Goal: Information Seeking & Learning: Learn about a topic

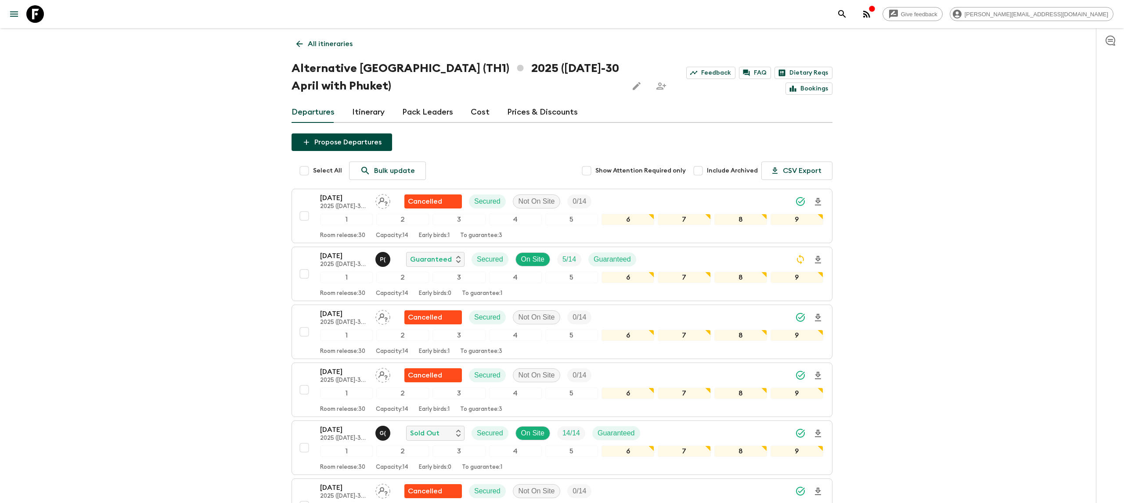
click at [43, 19] on icon at bounding box center [35, 14] width 18 height 18
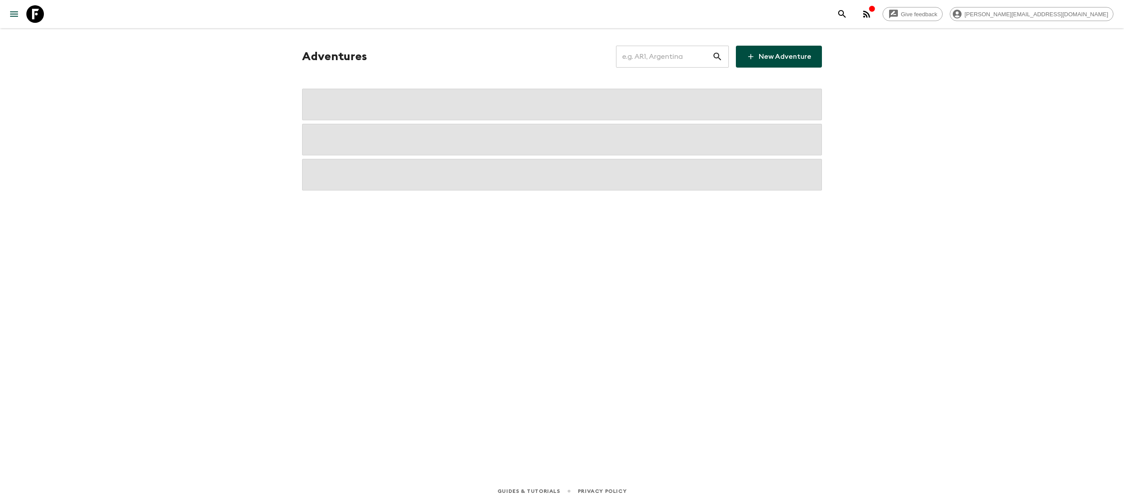
click at [694, 61] on input "text" at bounding box center [664, 56] width 96 height 25
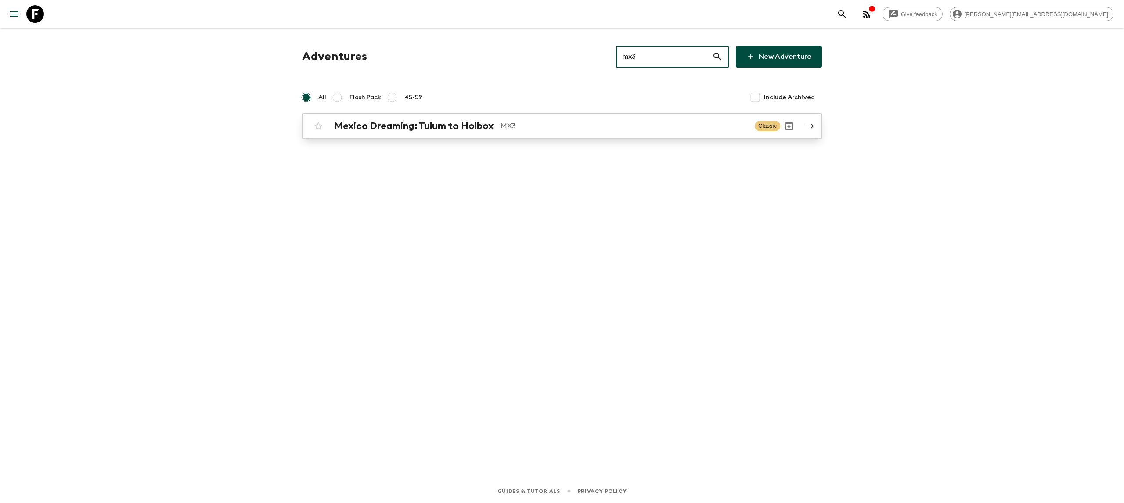
type input "mx3"
click at [537, 126] on p "MX3" at bounding box center [623, 126] width 247 height 11
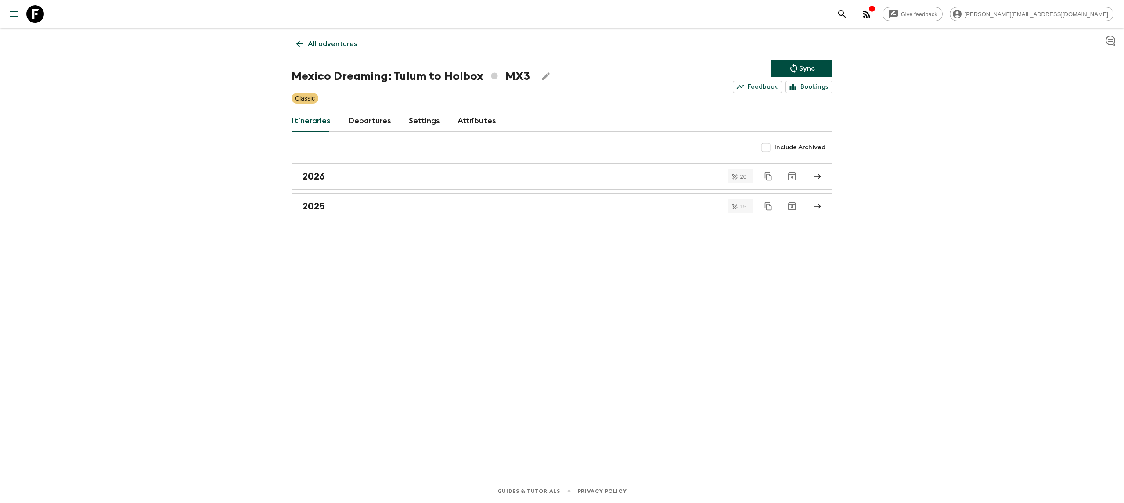
click at [476, 226] on div "All adventures Mexico Dreaming: Tulum to Holbox MX3 Sync Feedback Bookings Clas…" at bounding box center [562, 241] width 562 height 427
click at [459, 206] on div "2025" at bounding box center [553, 206] width 502 height 11
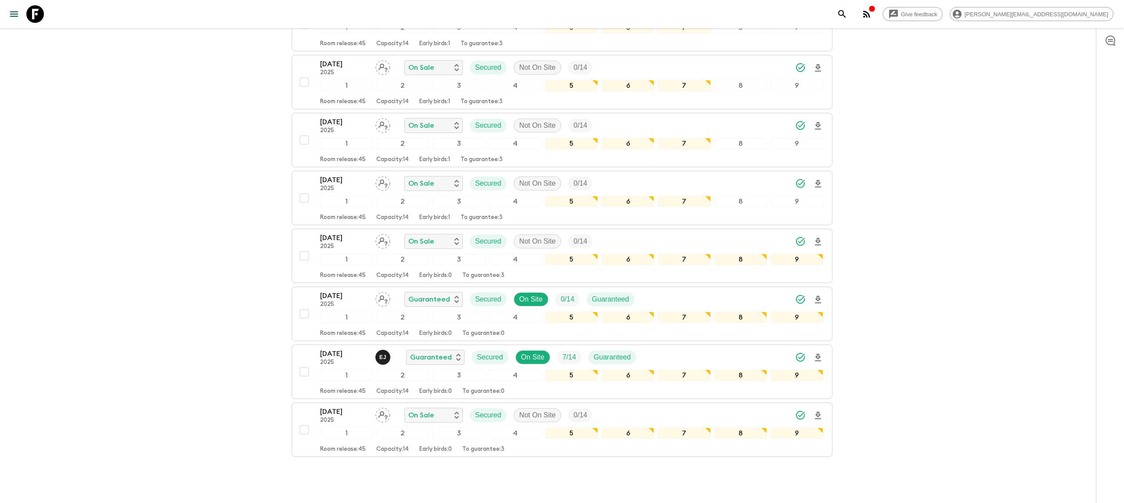
scroll to position [622, 0]
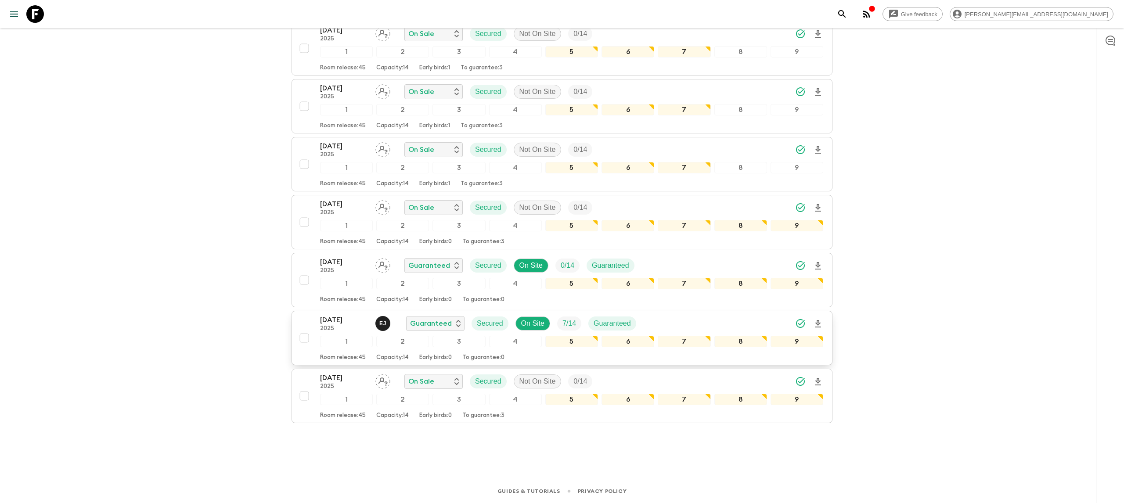
click at [337, 321] on p "[DATE]" at bounding box center [344, 320] width 48 height 11
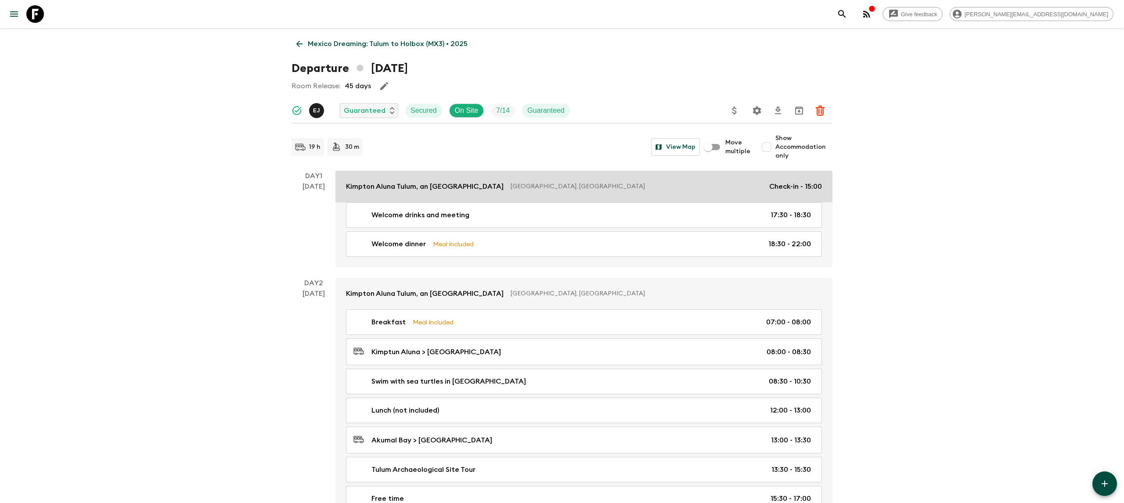
click at [438, 186] on p "Kimpton Aluna Tulum, an [GEOGRAPHIC_DATA]" at bounding box center [425, 186] width 158 height 11
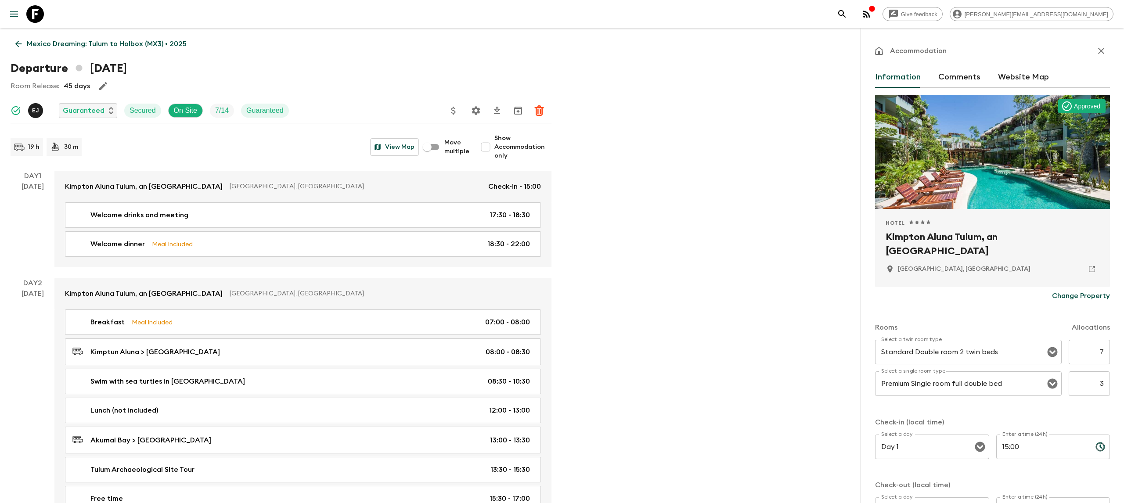
click at [997, 236] on h2 "Kimpton Aluna Tulum, an [GEOGRAPHIC_DATA]" at bounding box center [992, 244] width 214 height 28
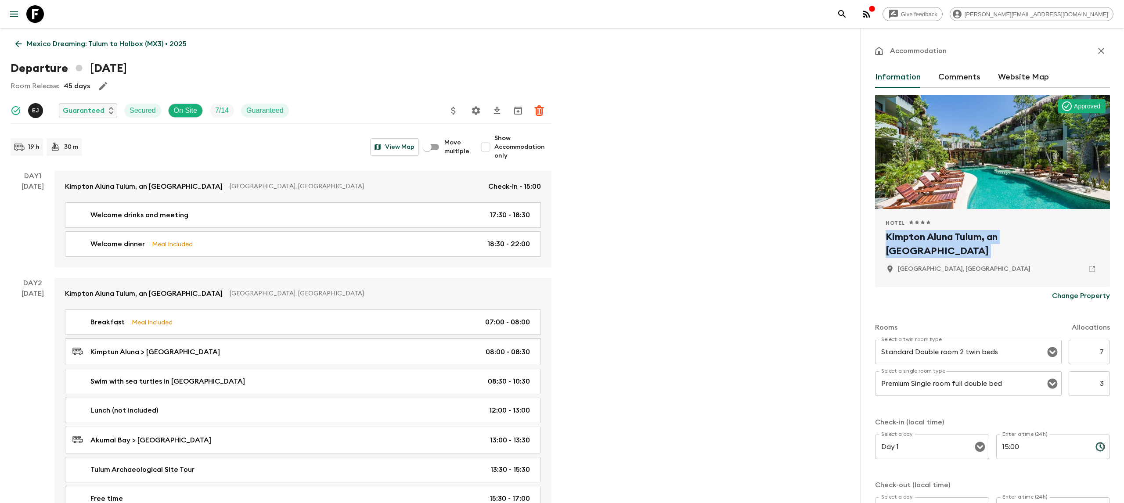
click at [997, 236] on h2 "Kimpton Aluna Tulum, an [GEOGRAPHIC_DATA]" at bounding box center [992, 244] width 214 height 28
copy div "Kimpton Aluna Tulum, an [GEOGRAPHIC_DATA]"
click at [35, 17] on icon at bounding box center [35, 14] width 18 height 18
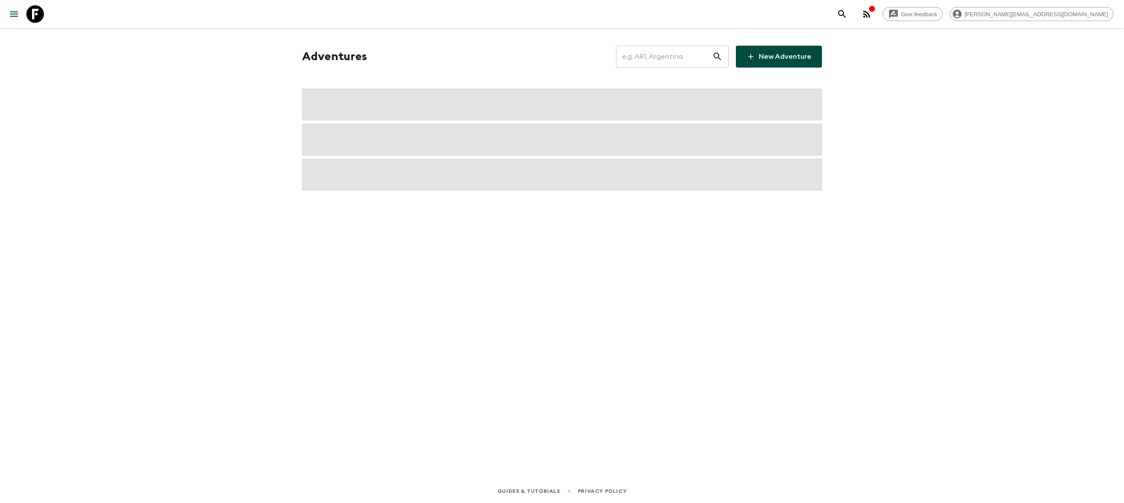
click at [670, 57] on input "text" at bounding box center [664, 56] width 96 height 25
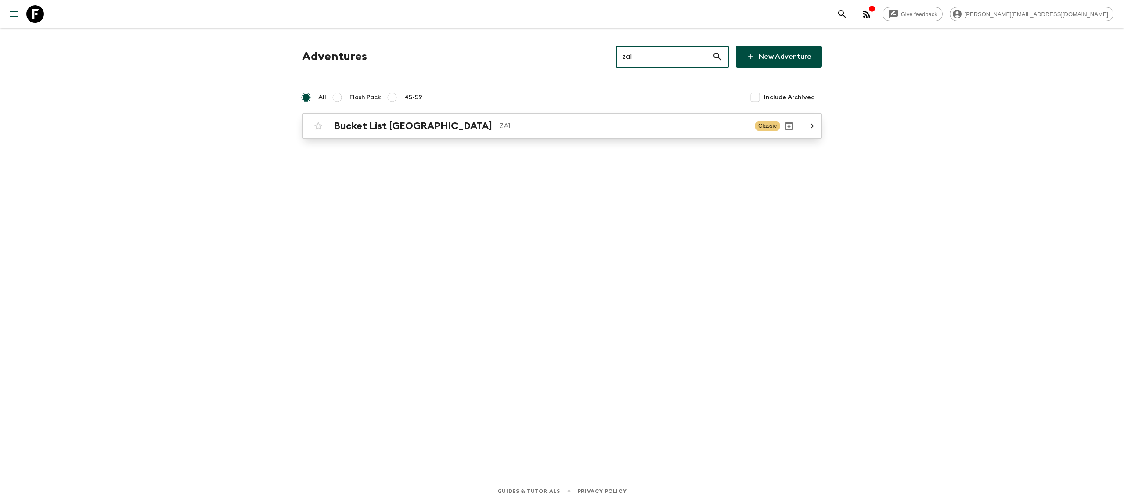
type input "za1"
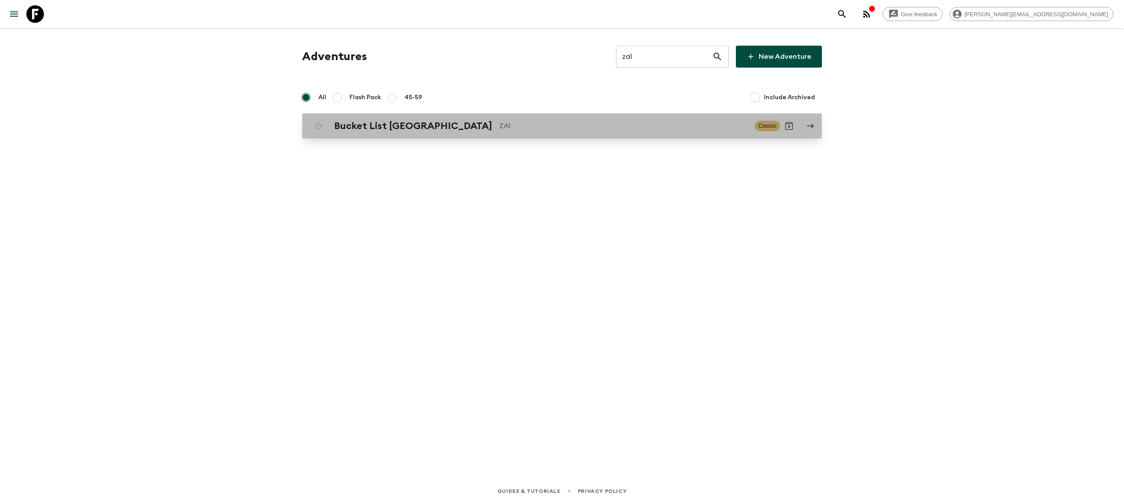
click at [499, 125] on p "ZA1" at bounding box center [623, 126] width 248 height 11
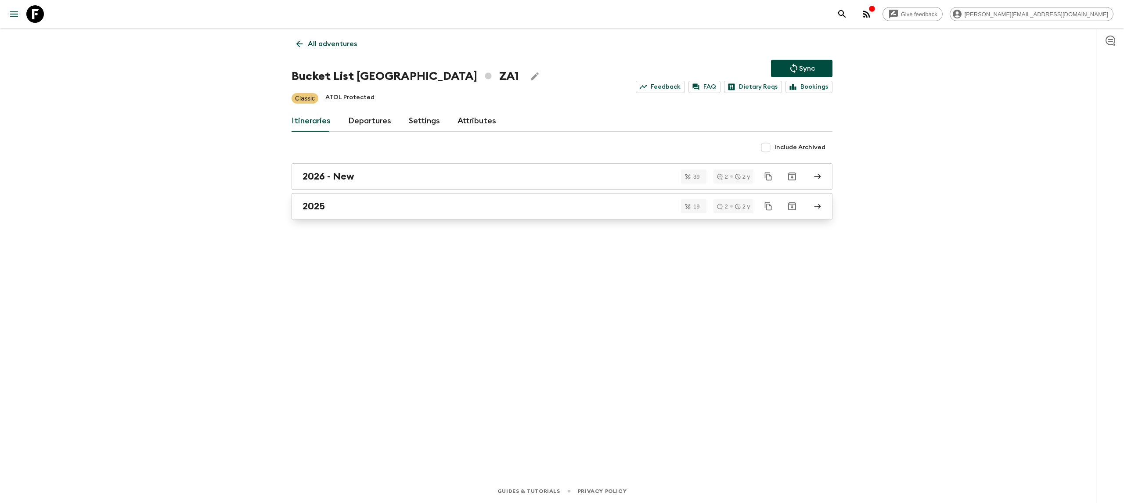
click at [344, 205] on div "2025" at bounding box center [553, 206] width 502 height 11
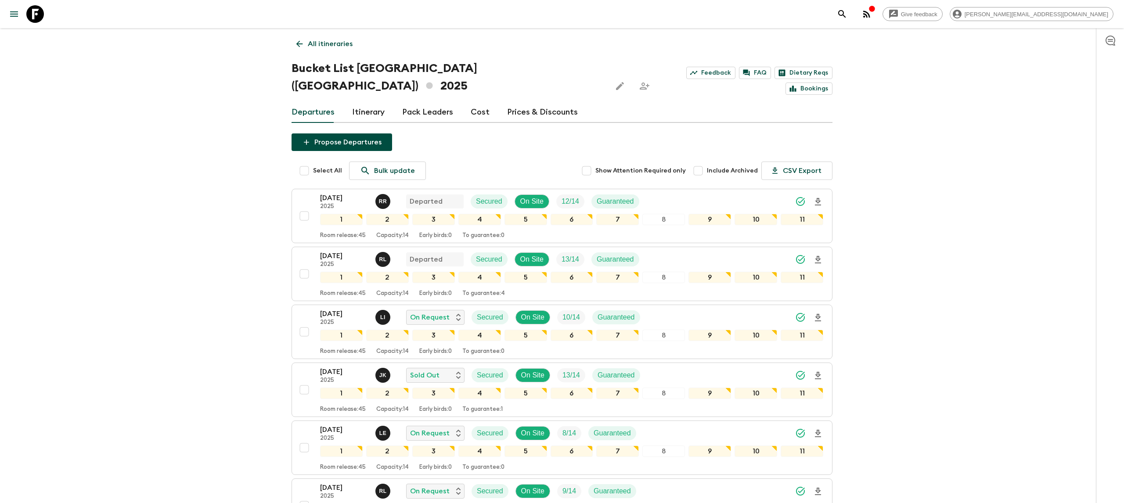
click at [366, 102] on link "Itinerary" at bounding box center [368, 112] width 32 height 21
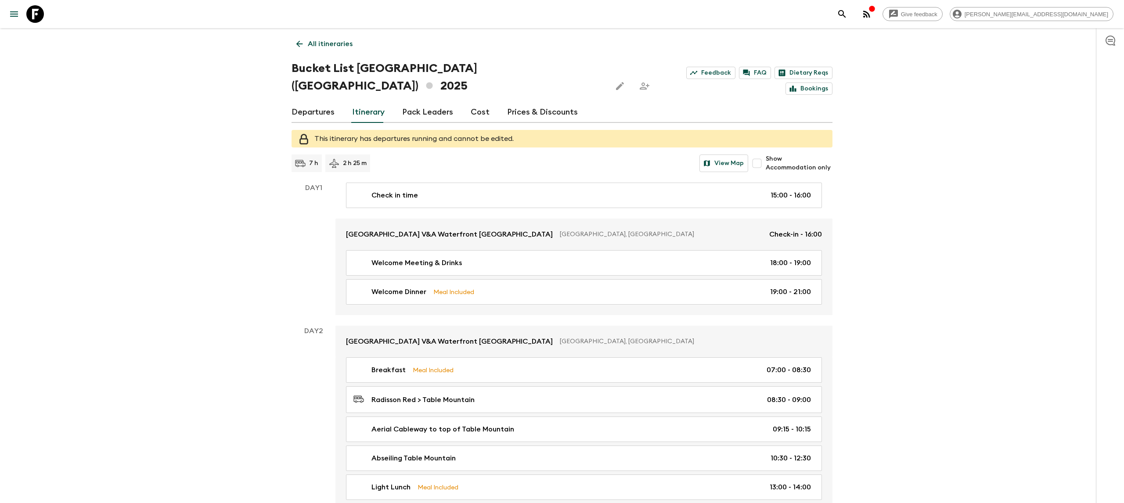
scroll to position [1218, 0]
